Goal: Use online tool/utility

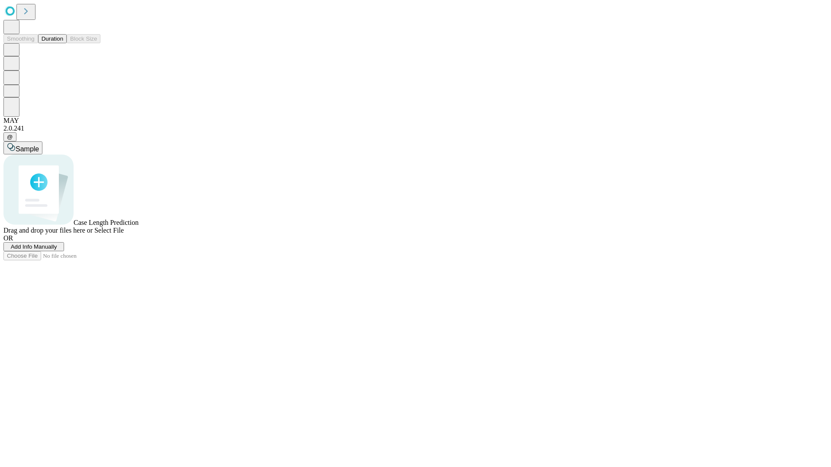
click at [63, 43] on button "Duration" at bounding box center [52, 38] width 29 height 9
click at [124, 234] on span "Select File" at bounding box center [108, 230] width 29 height 7
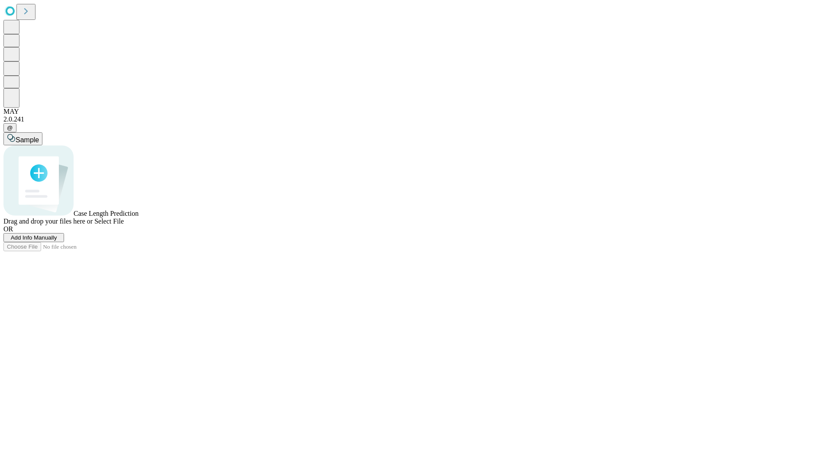
click at [124, 225] on span "Select File" at bounding box center [108, 221] width 29 height 7
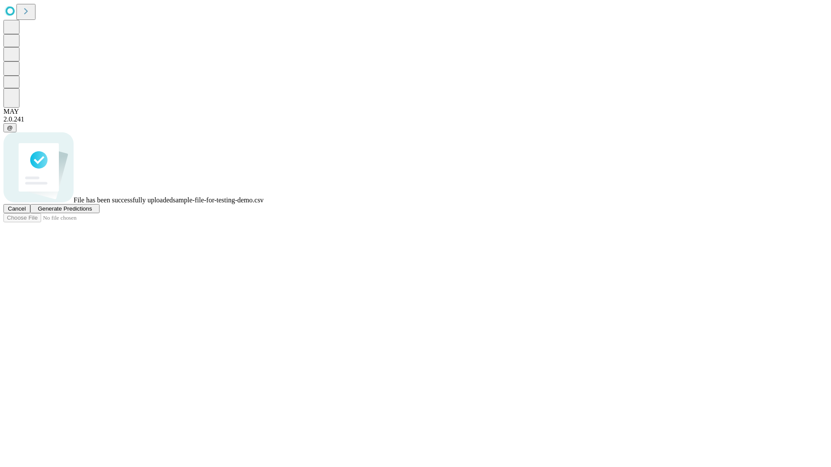
click at [92, 212] on span "Generate Predictions" at bounding box center [65, 209] width 54 height 6
